Goal: Manage account settings

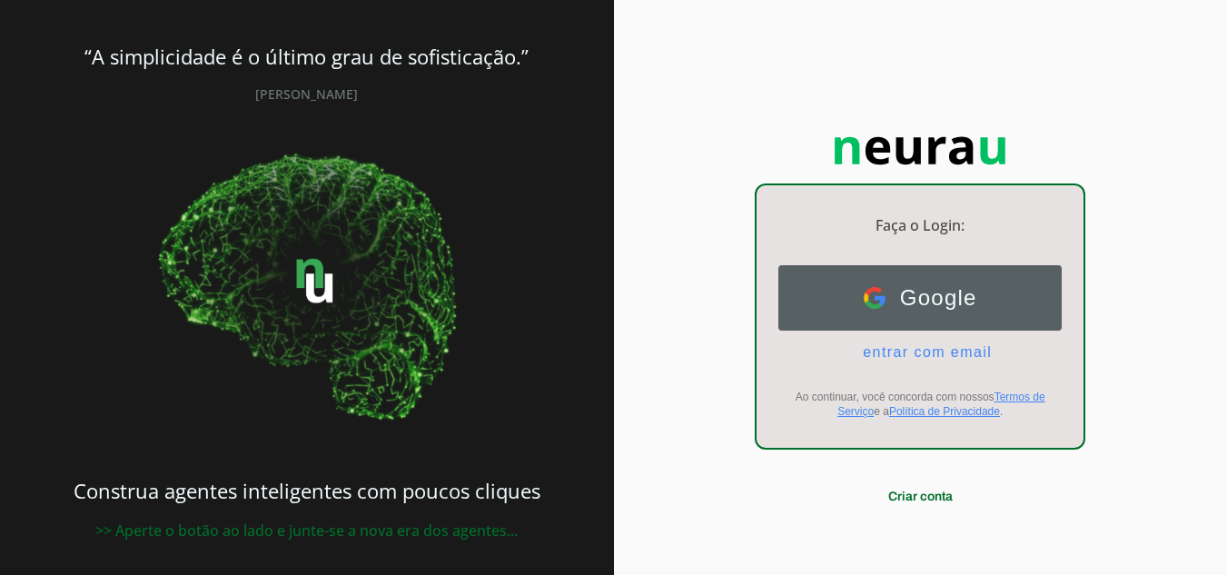
click at [923, 292] on span "Google" at bounding box center [932, 297] width 92 height 25
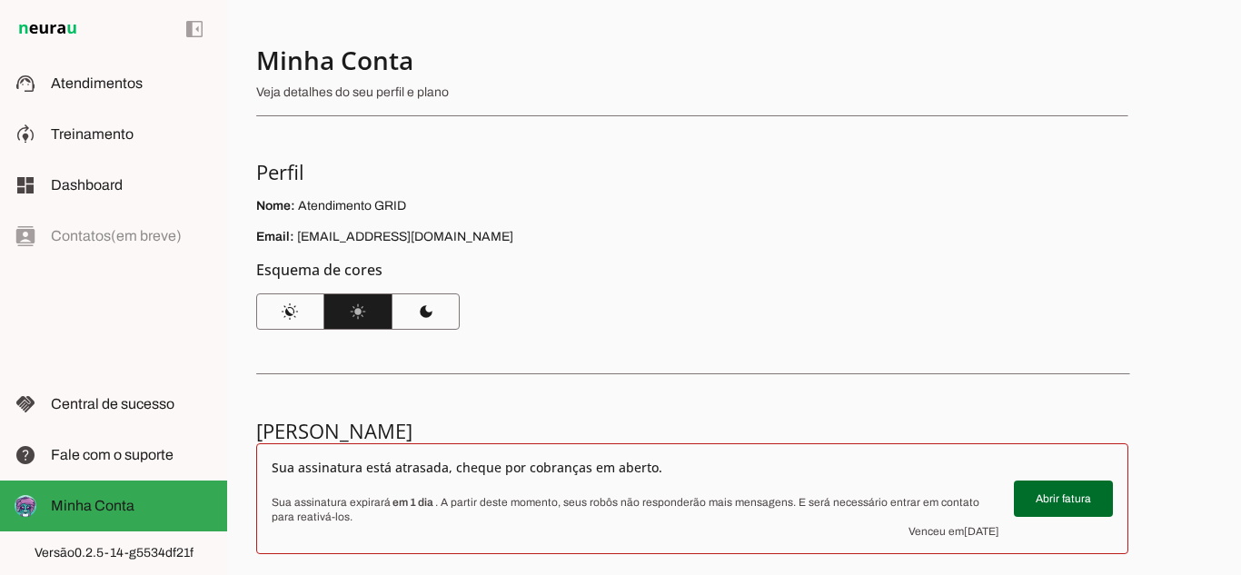
scroll to position [354, 0]
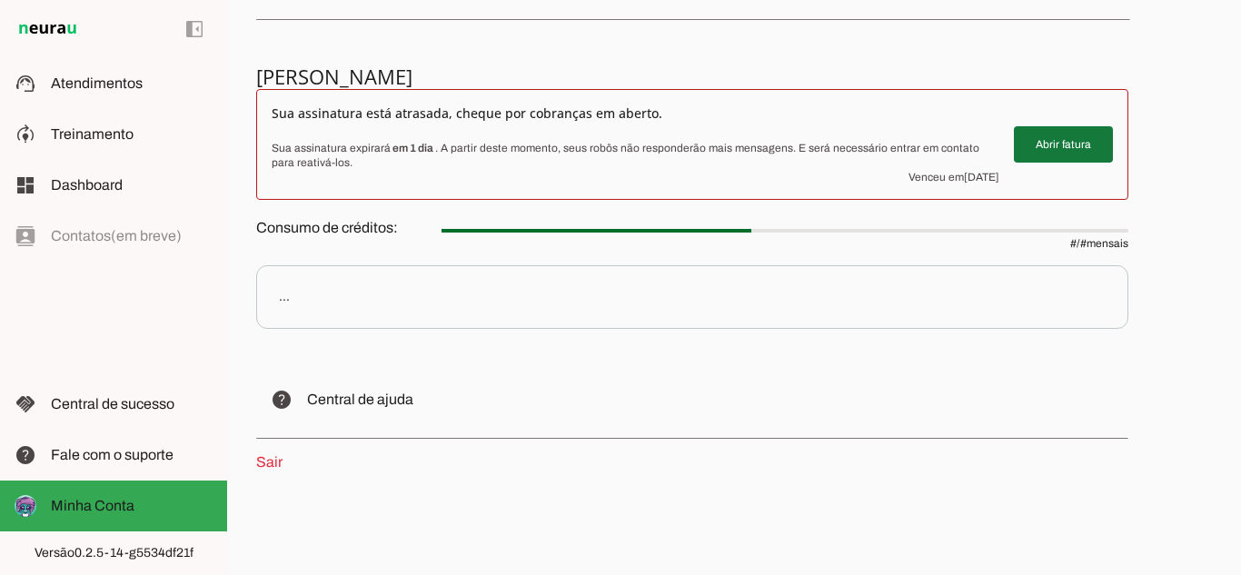
click at [1037, 133] on span at bounding box center [1063, 145] width 99 height 44
